Goal: Task Accomplishment & Management: Use online tool/utility

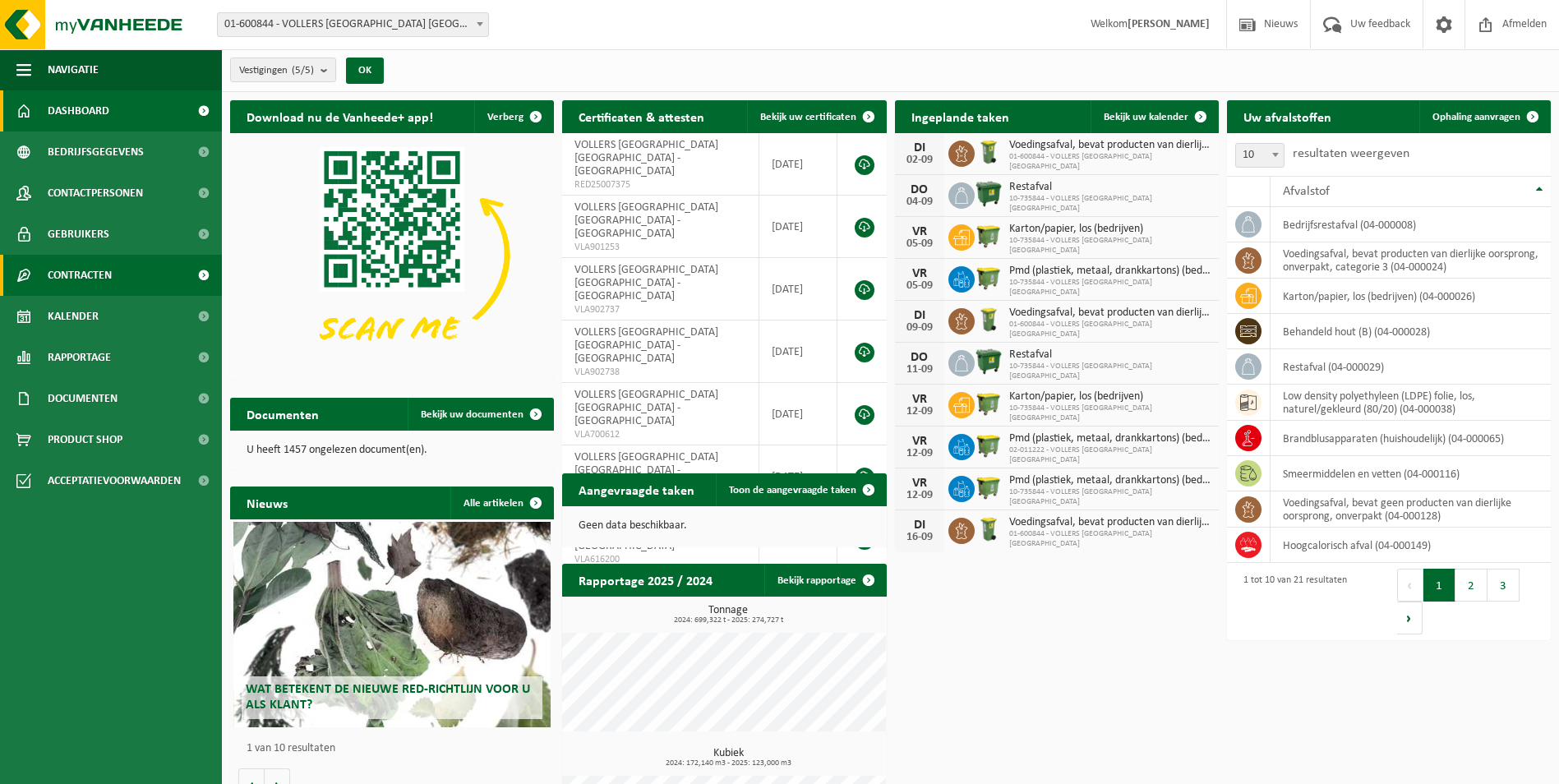
click at [139, 272] on link "Contracten" at bounding box center [111, 275] width 222 height 41
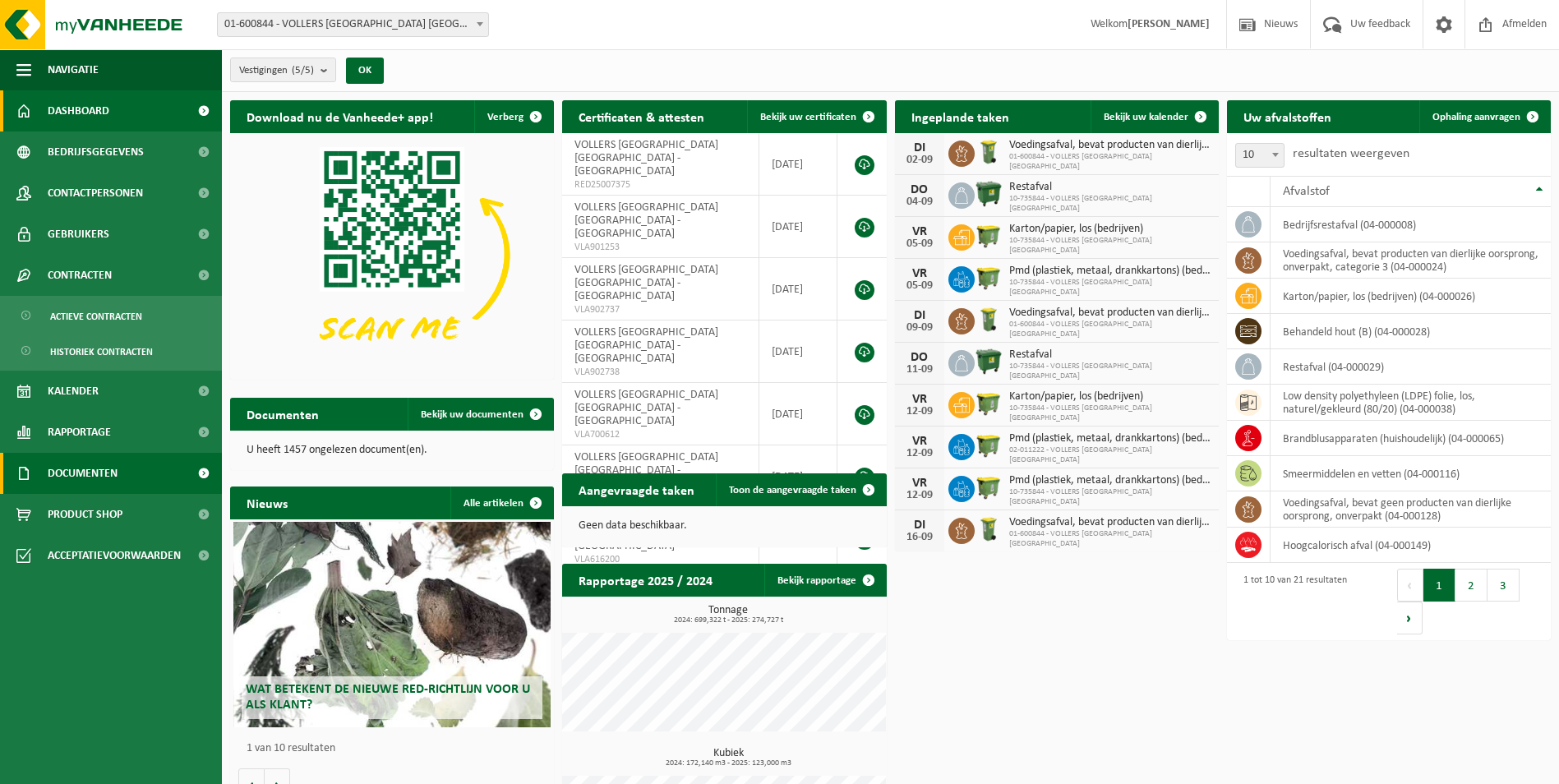
click at [100, 480] on span "Documenten" at bounding box center [82, 473] width 70 height 41
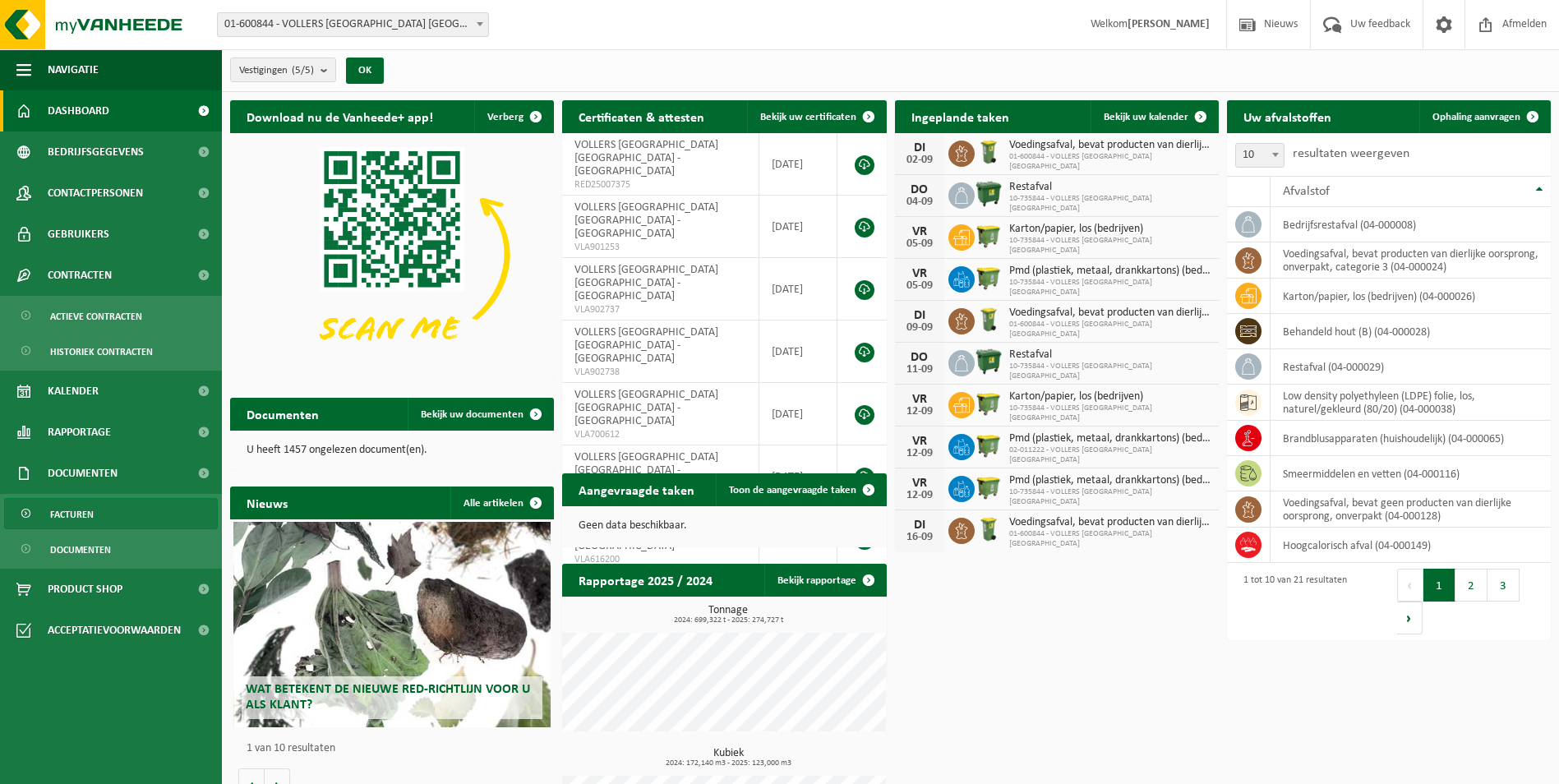
click at [91, 508] on span "Facturen" at bounding box center [72, 514] width 43 height 31
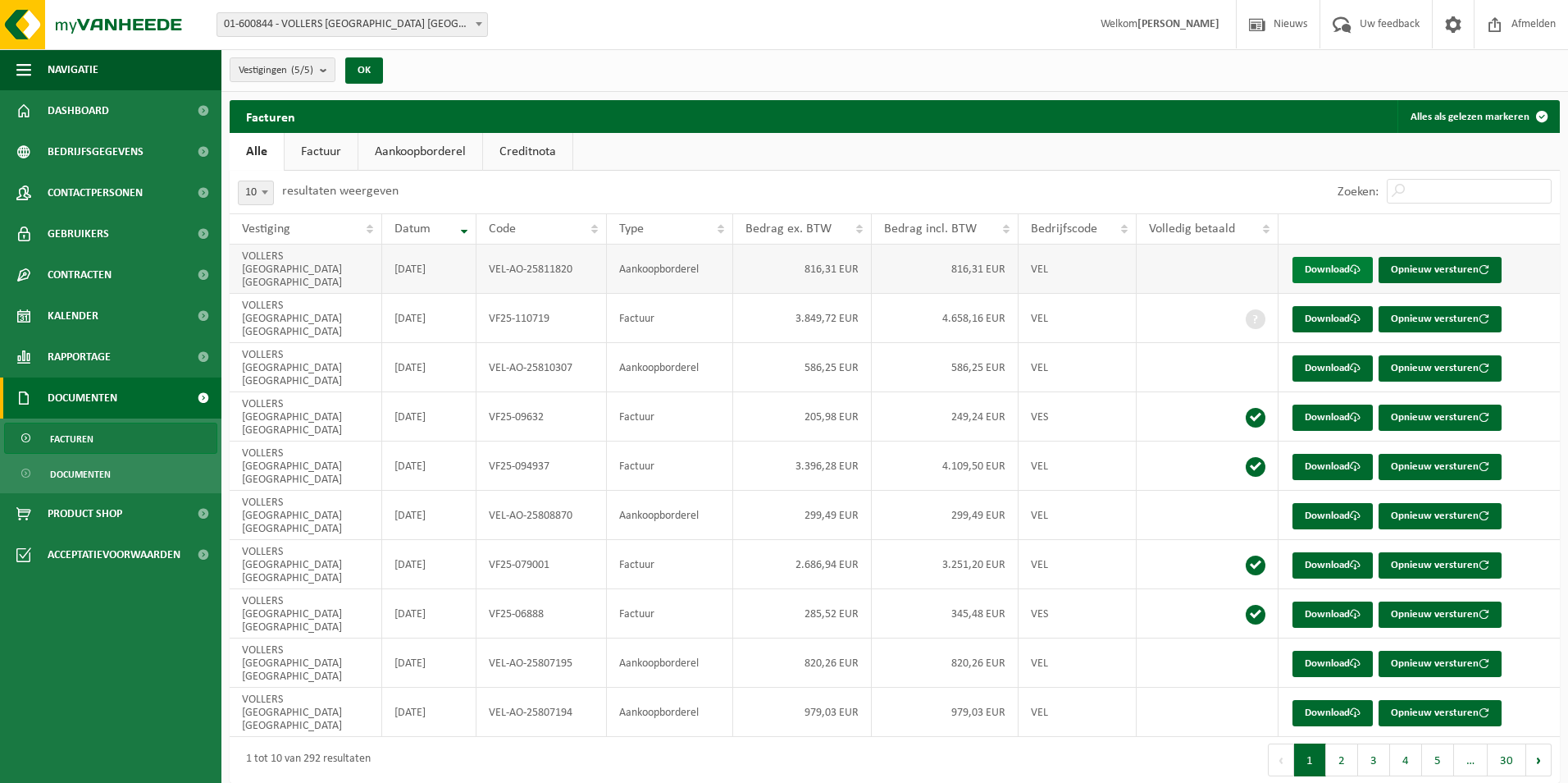
click at [1317, 257] on link "Download" at bounding box center [1333, 270] width 80 height 27
click at [1340, 356] on link "Download" at bounding box center [1333, 369] width 80 height 27
click at [1345, 503] on link "Download" at bounding box center [1333, 516] width 80 height 27
click at [1317, 650] on link "Download" at bounding box center [1333, 664] width 80 height 27
click at [1335, 700] on link "Download" at bounding box center [1333, 713] width 80 height 27
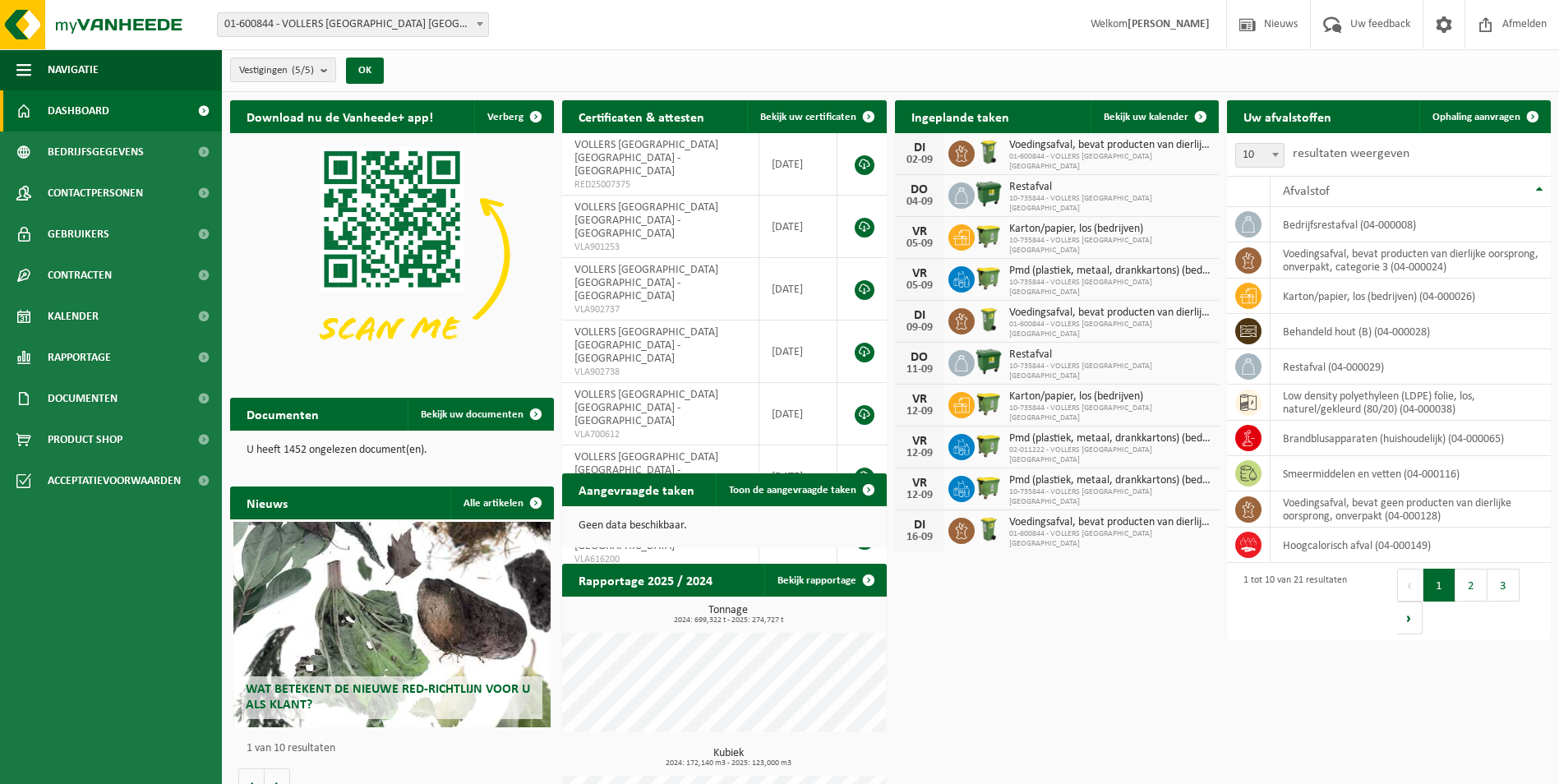
click at [481, 30] on span at bounding box center [479, 24] width 17 height 21
select select "10745"
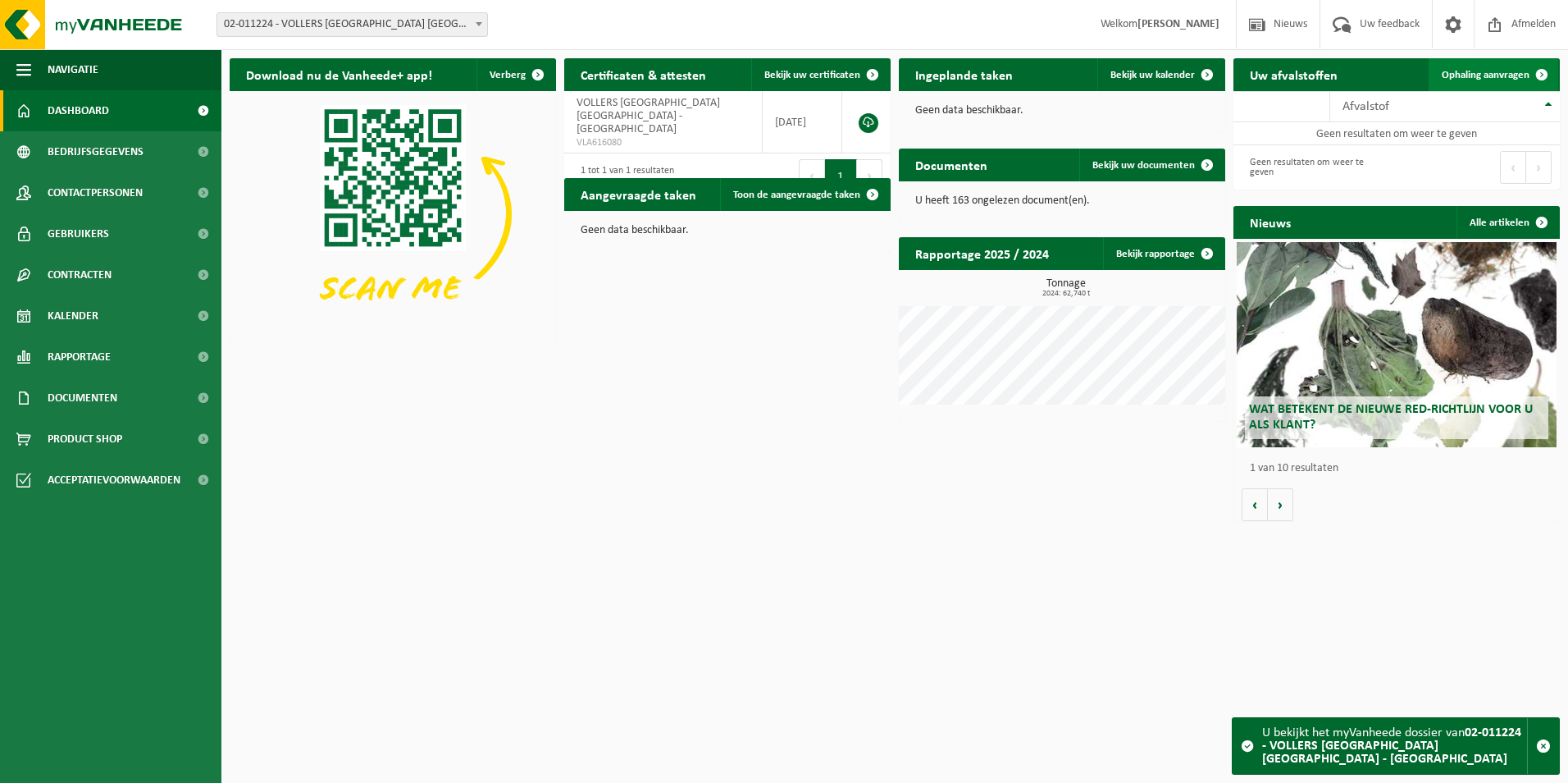
click at [1484, 76] on span "Ophaling aanvragen" at bounding box center [1485, 75] width 88 height 11
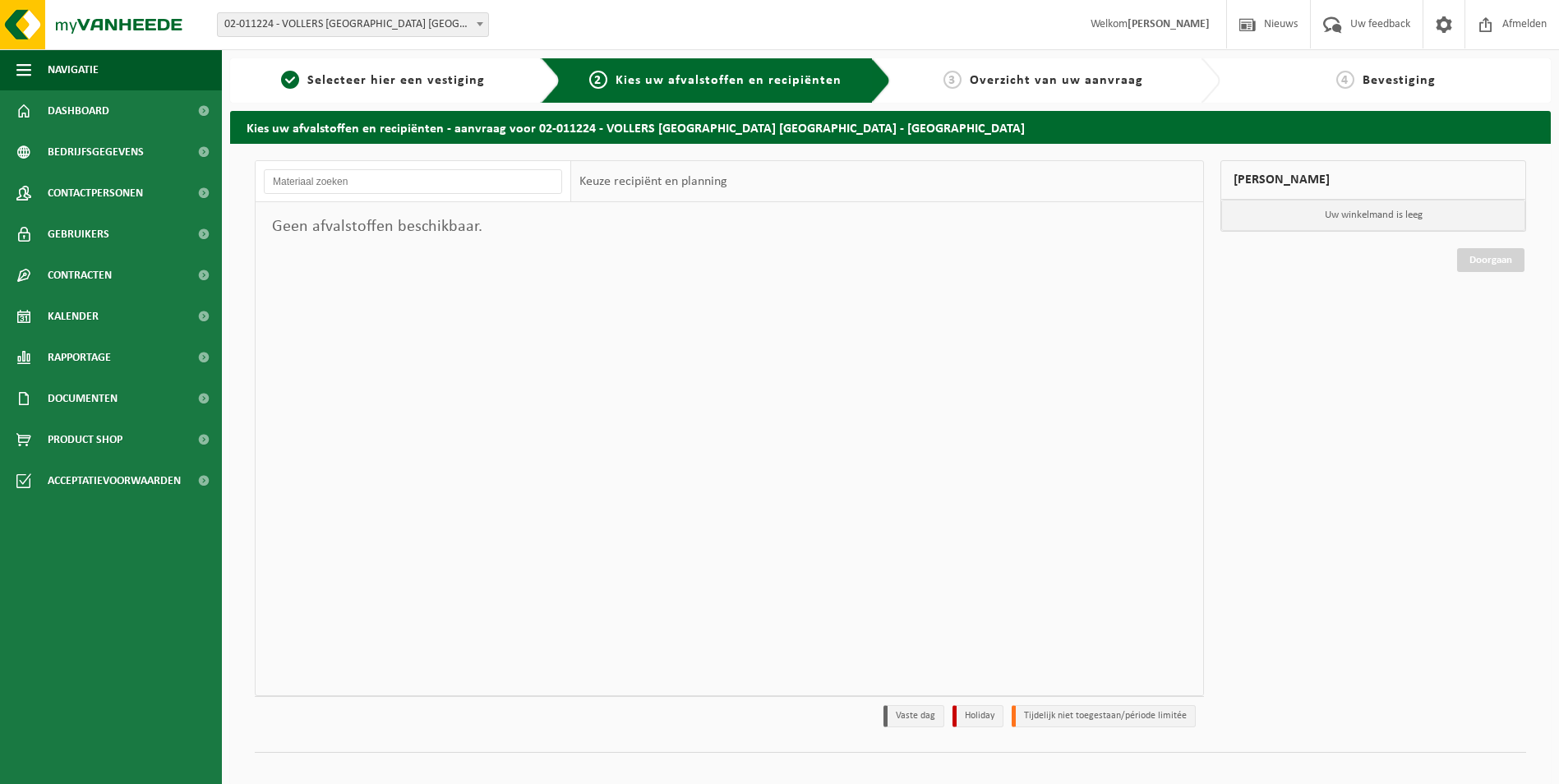
click at [473, 17] on span at bounding box center [479, 24] width 17 height 21
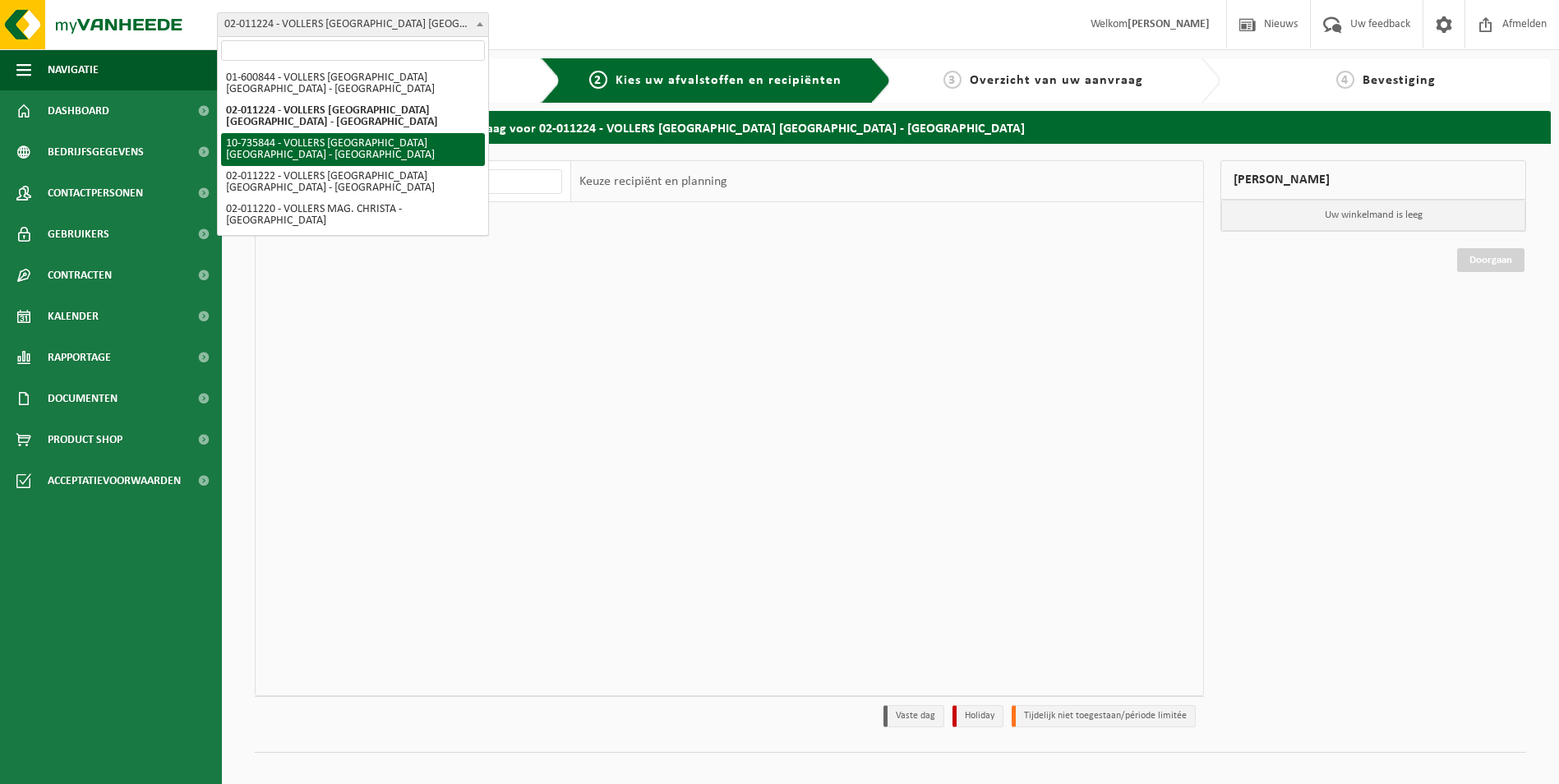
select select "10751"
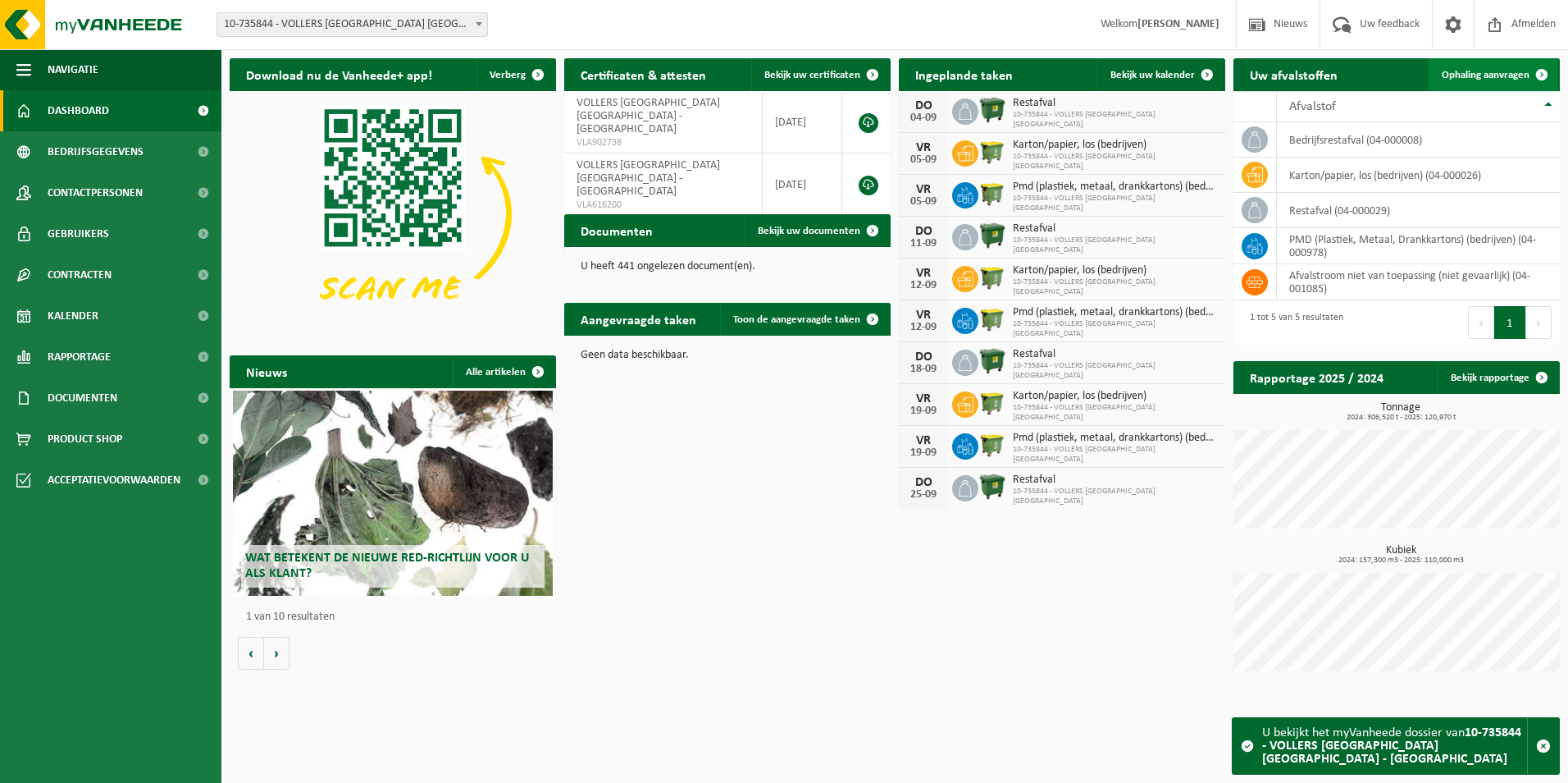
click at [1469, 73] on span "Ophaling aanvragen" at bounding box center [1485, 75] width 88 height 11
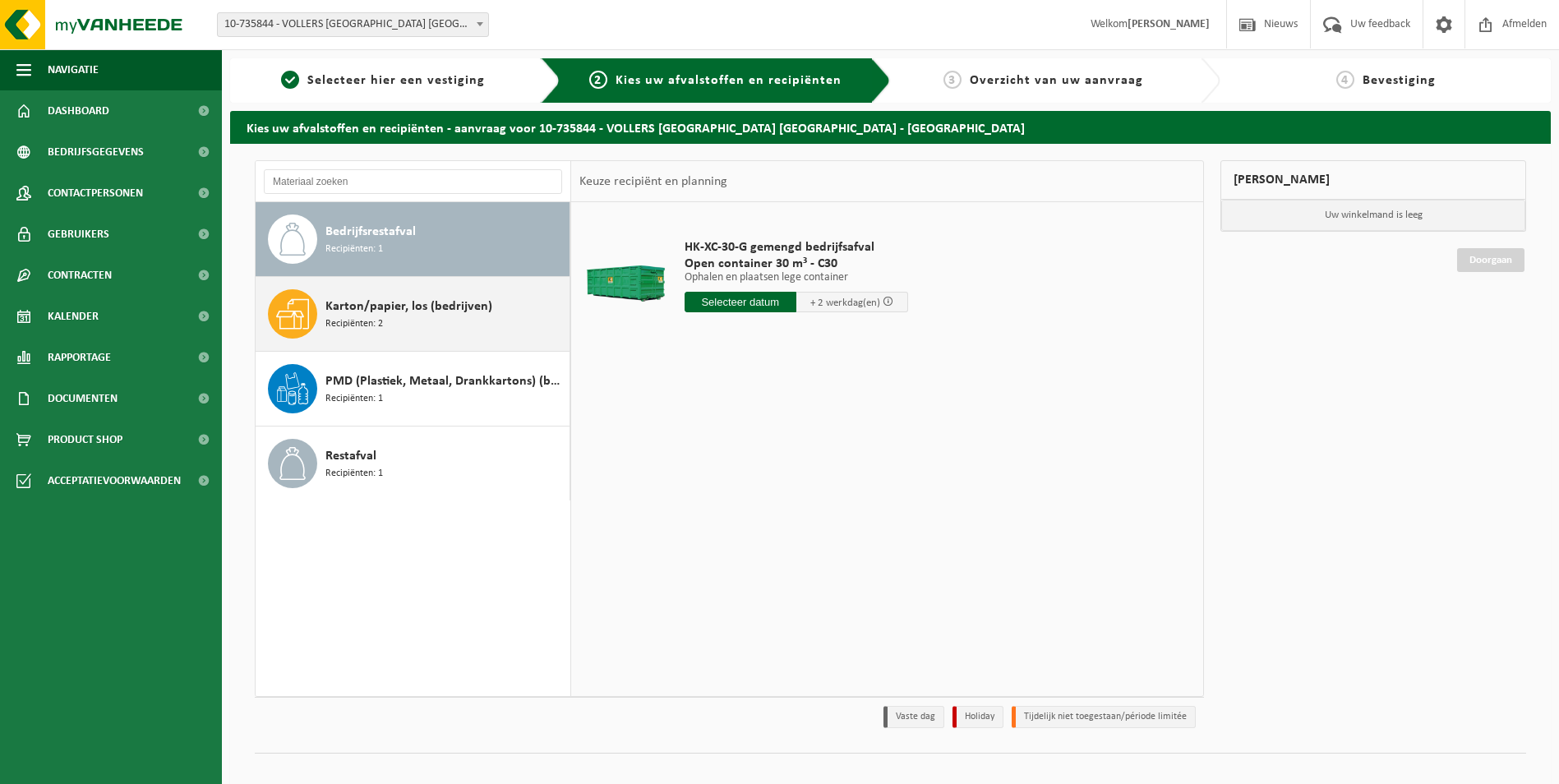
click at [461, 332] on div "Karton/papier, los (bedrijven) Recipiënten: 2" at bounding box center [445, 314] width 240 height 50
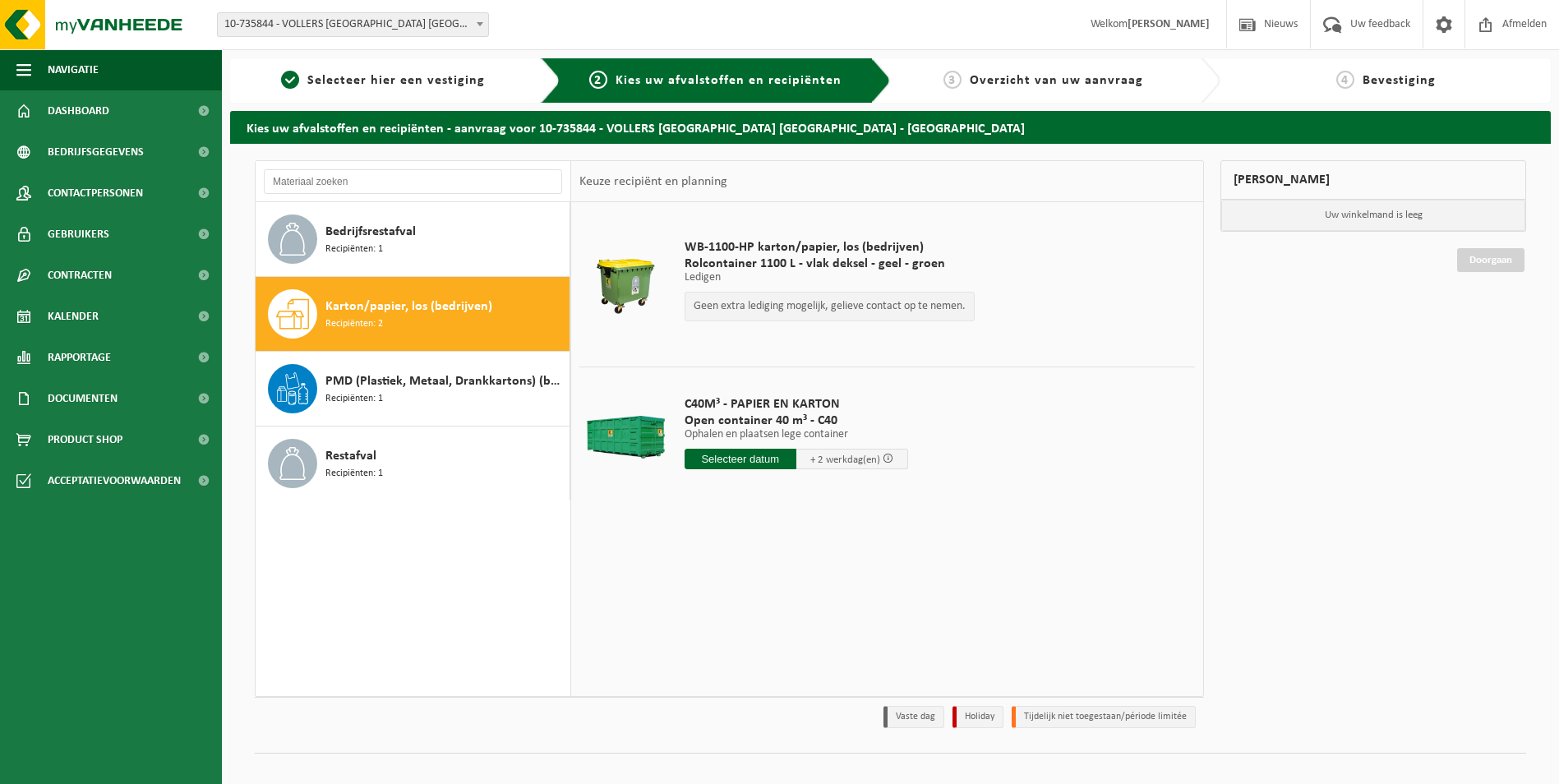
click at [741, 461] on input "text" at bounding box center [741, 458] width 112 height 20
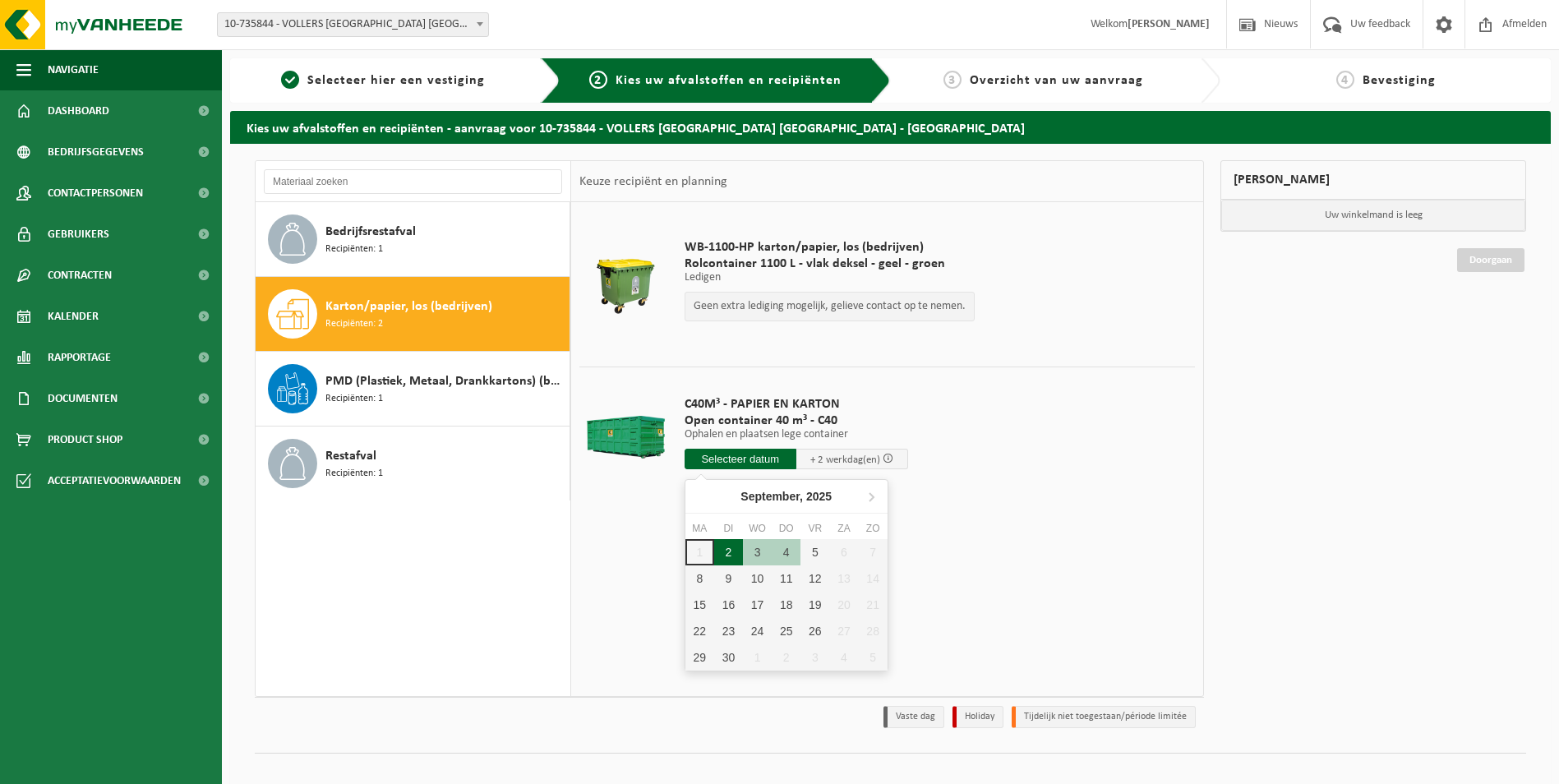
click at [728, 561] on div "2" at bounding box center [729, 552] width 28 height 27
type input "Van [DATE]"
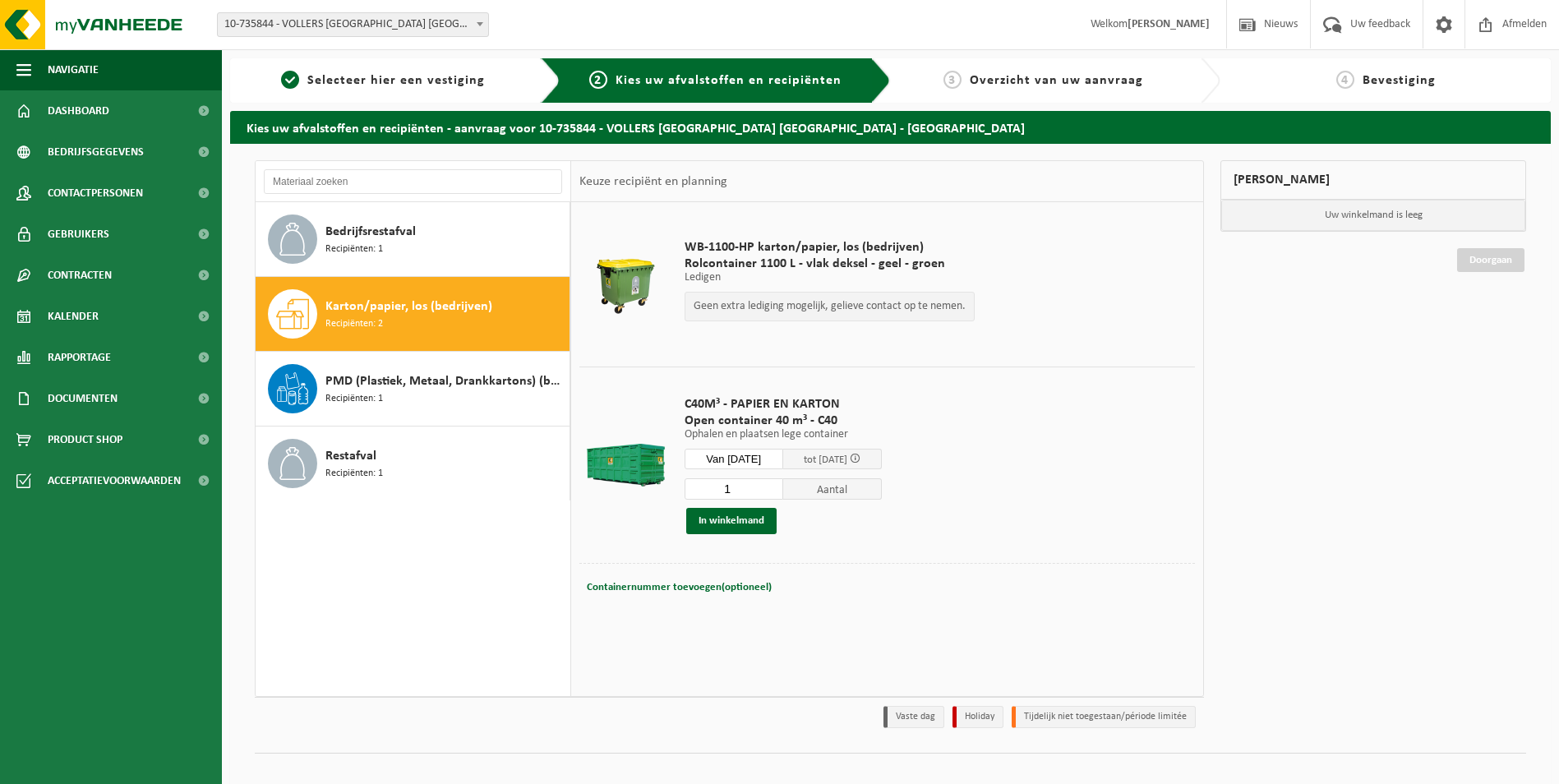
click at [730, 550] on td "C40M³ - PAPIER EN KARTON Open container 40 m³ - C40 Ophalen en plaatsen lege co…" at bounding box center [934, 465] width 524 height 197
click at [719, 586] on span "Containernummer toevoegen(optioneel)" at bounding box center [679, 587] width 185 height 11
type input "c40-2098"
click at [760, 523] on button "In winkelmand" at bounding box center [731, 521] width 90 height 27
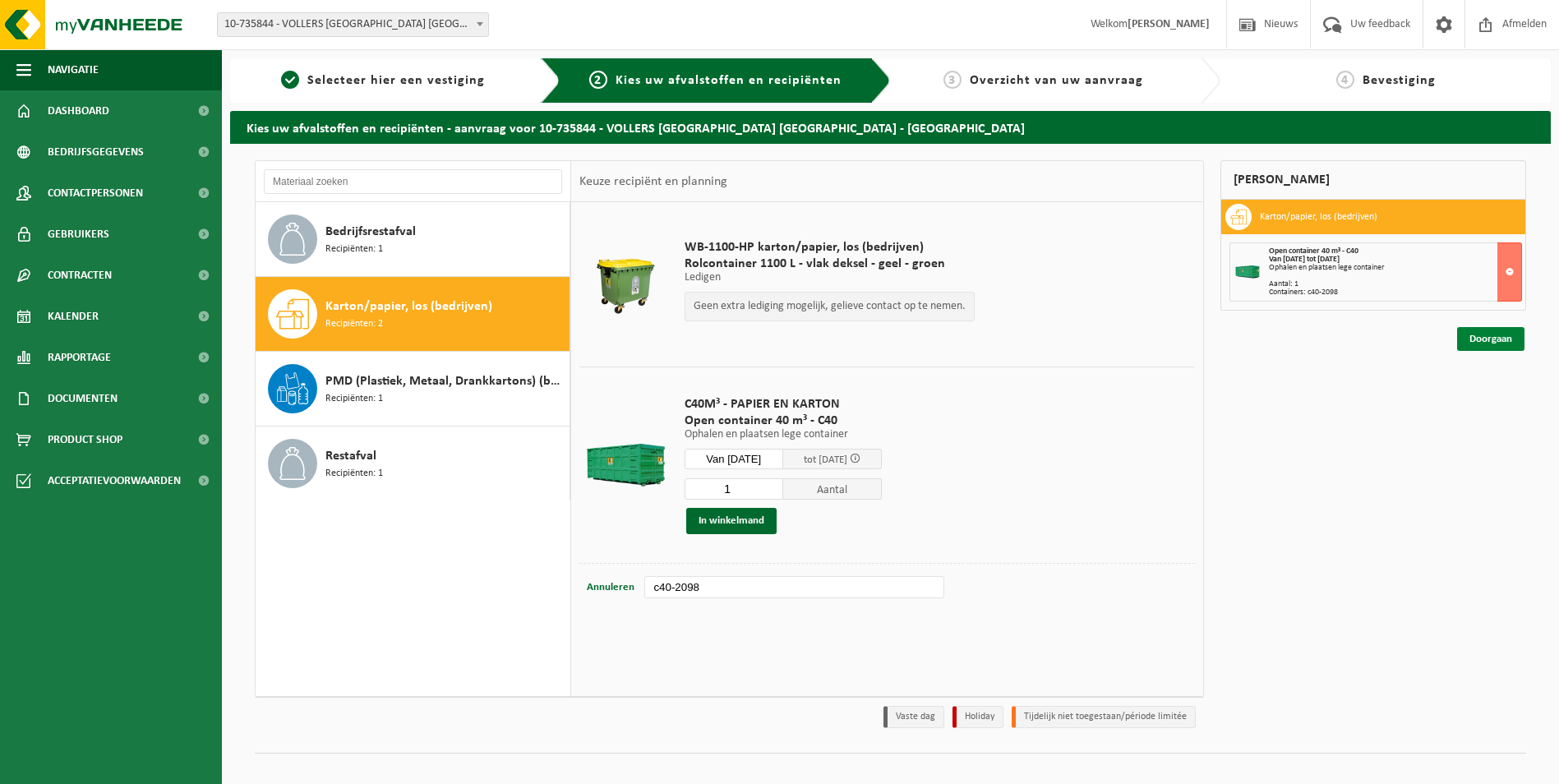
click at [1494, 346] on link "Doorgaan" at bounding box center [1491, 338] width 67 height 24
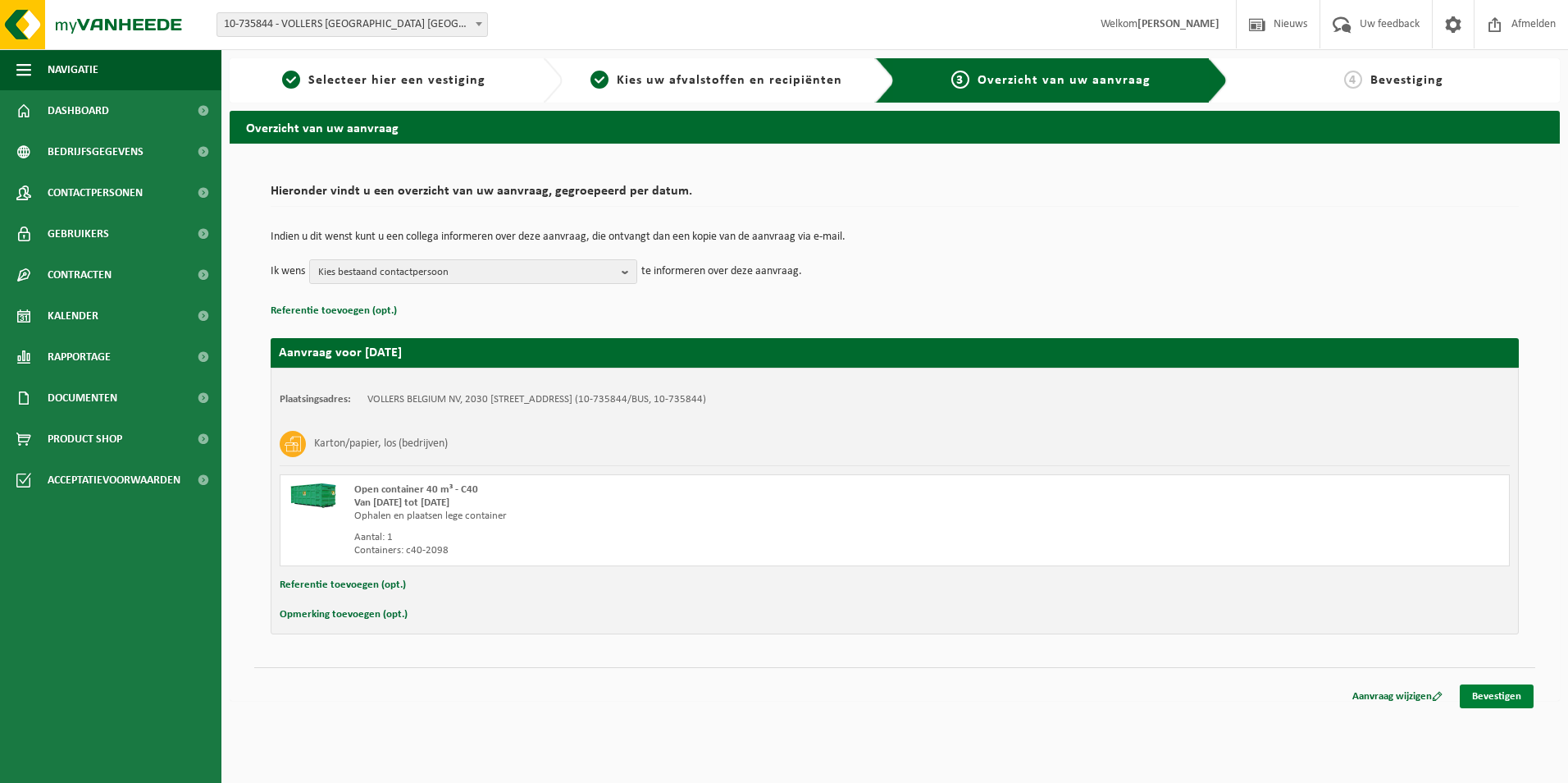
click at [1481, 696] on link "Bevestigen" at bounding box center [1496, 695] width 73 height 24
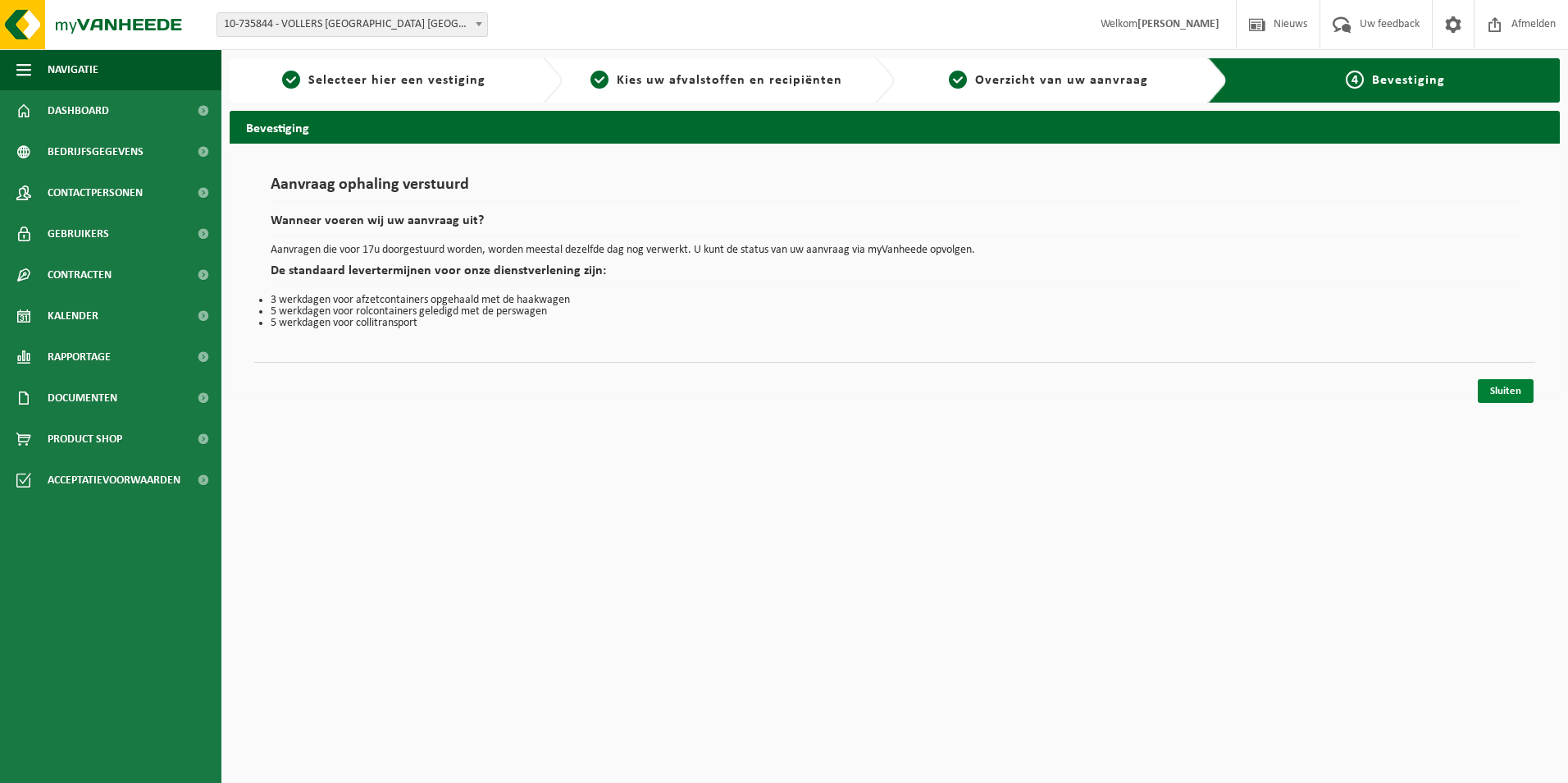
click at [1518, 395] on link "Sluiten" at bounding box center [1505, 390] width 56 height 24
